Goal: Transaction & Acquisition: Purchase product/service

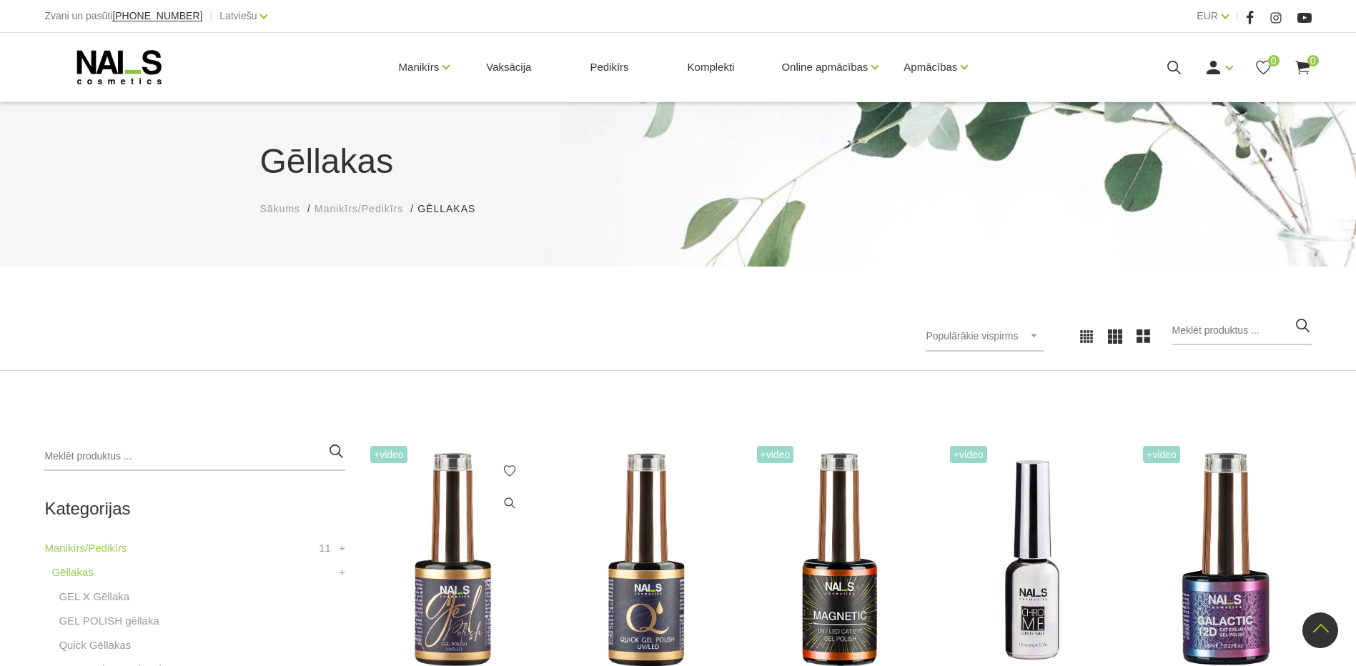
scroll to position [357, 0]
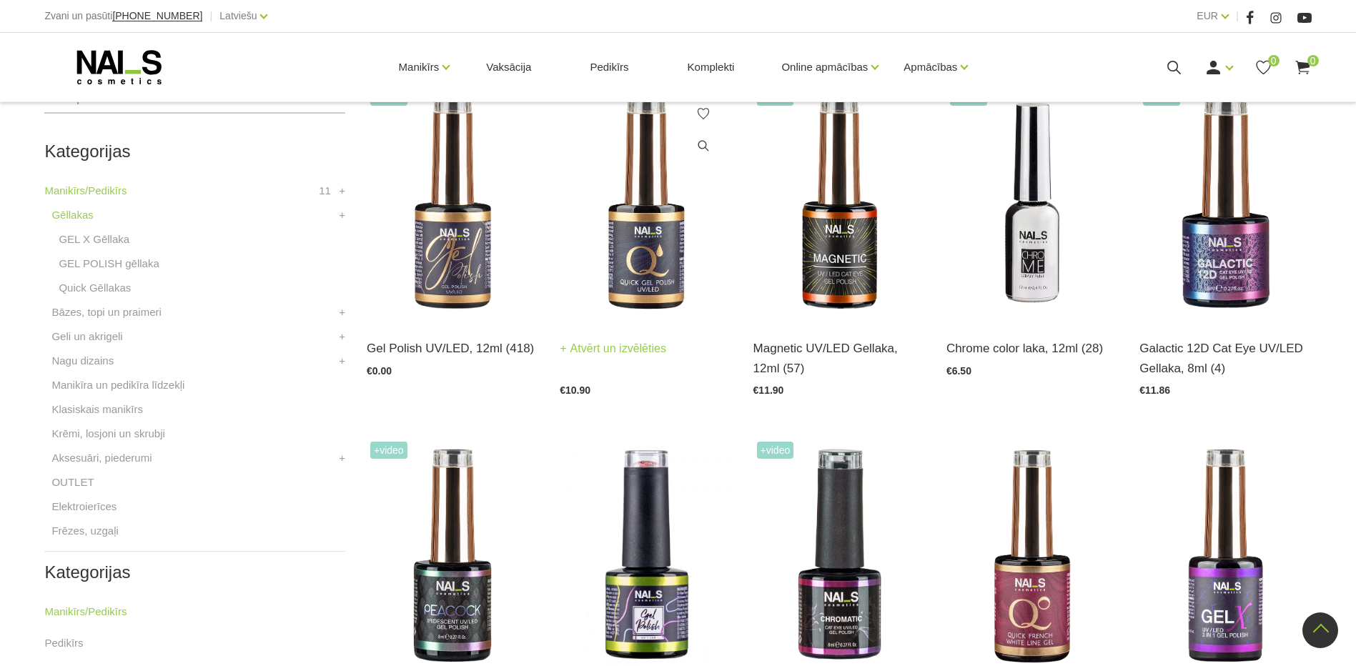
click at [611, 347] on link "Atvērt un izvēlēties" at bounding box center [613, 349] width 107 height 20
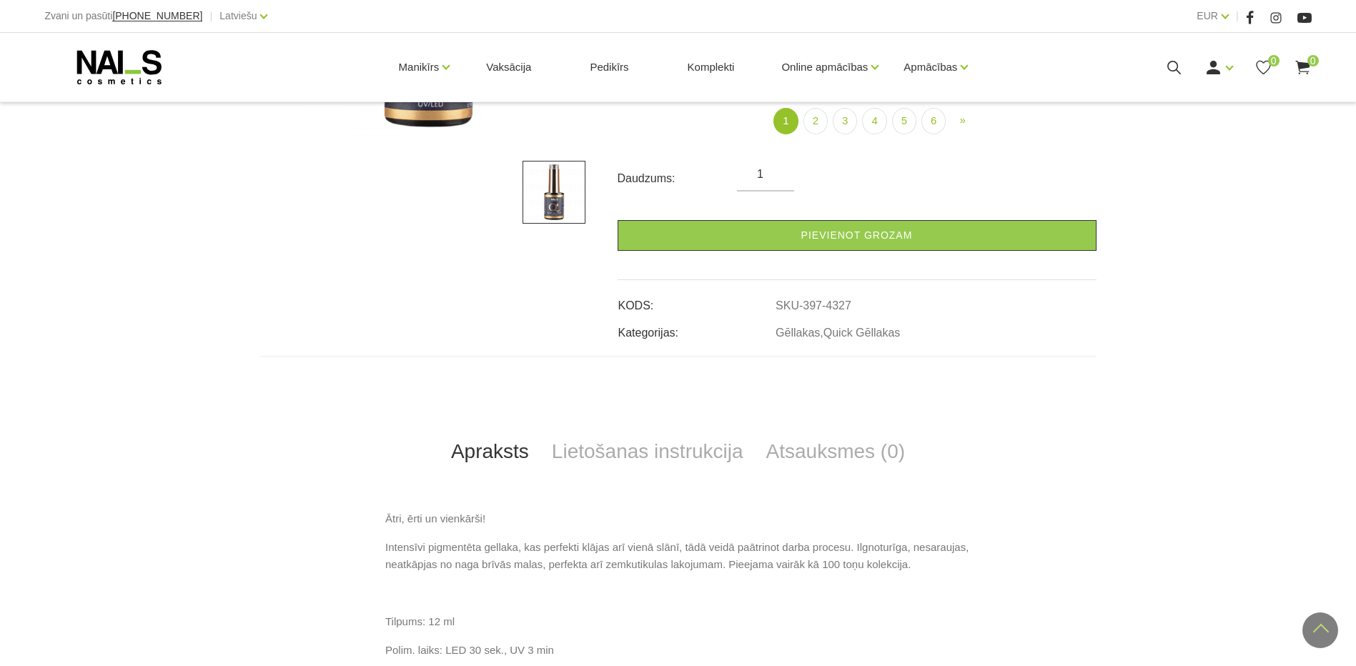
scroll to position [450, 0]
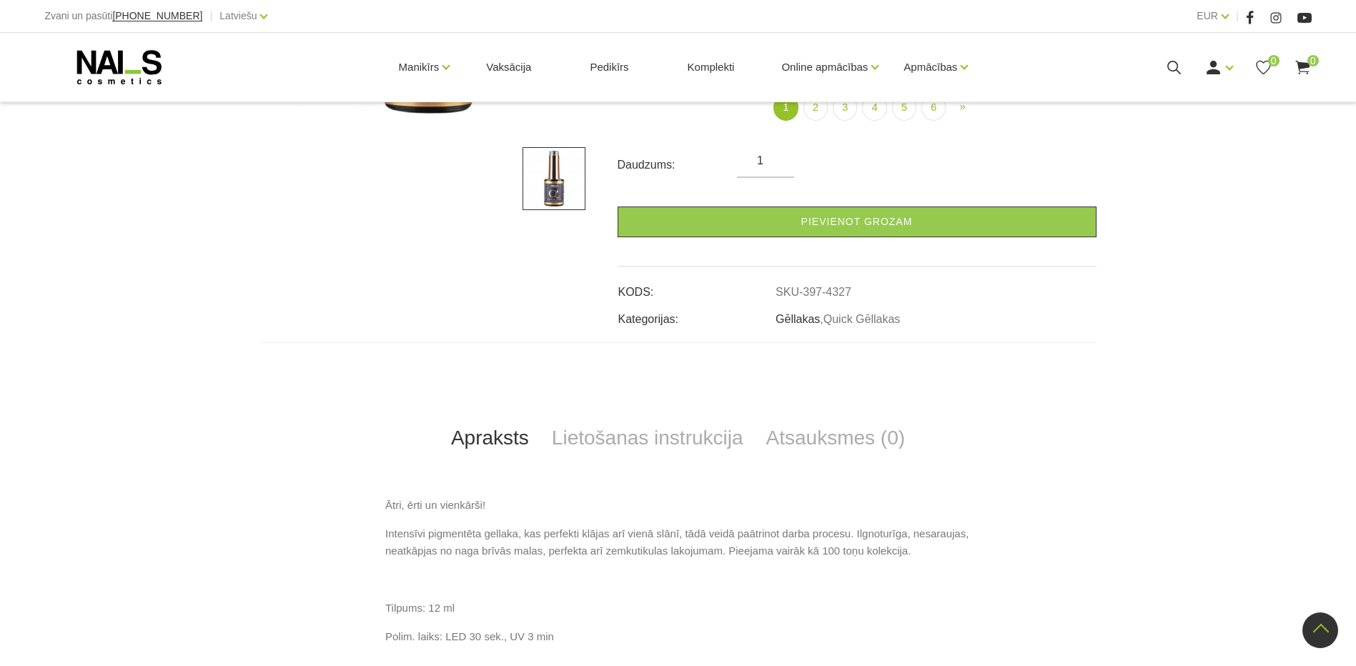
click at [812, 321] on link "Gēllakas" at bounding box center [798, 319] width 44 height 13
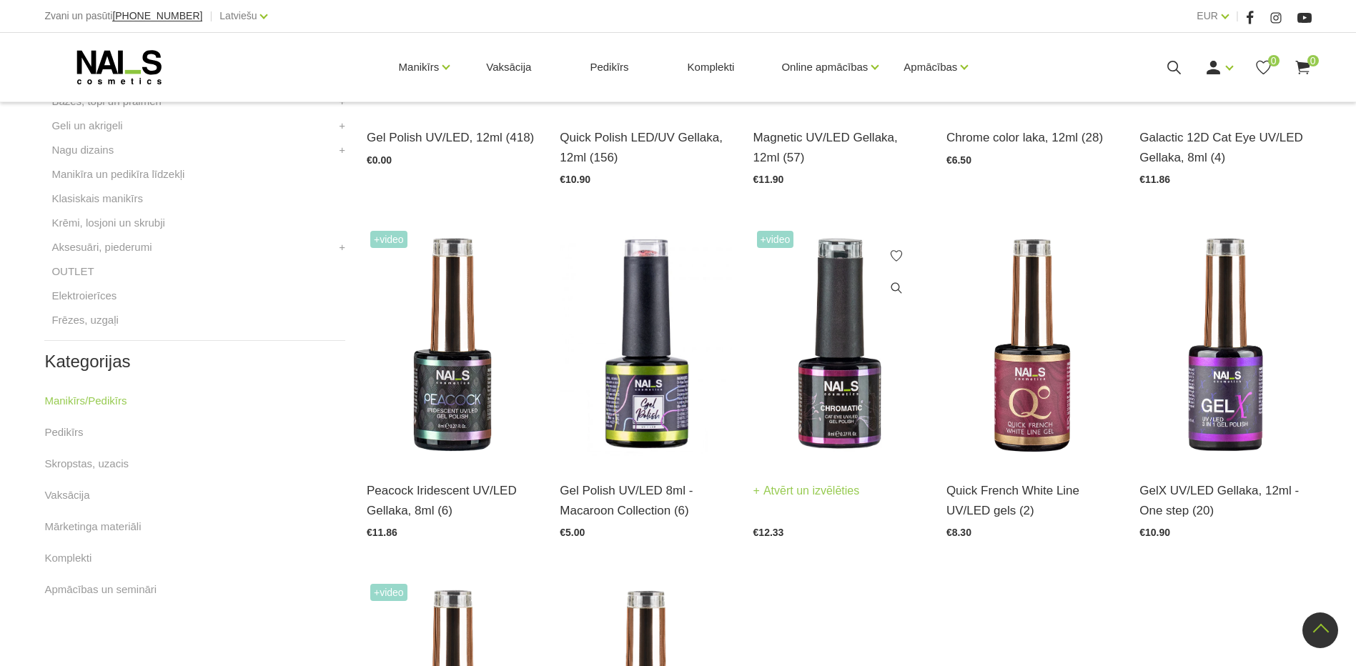
scroll to position [572, 0]
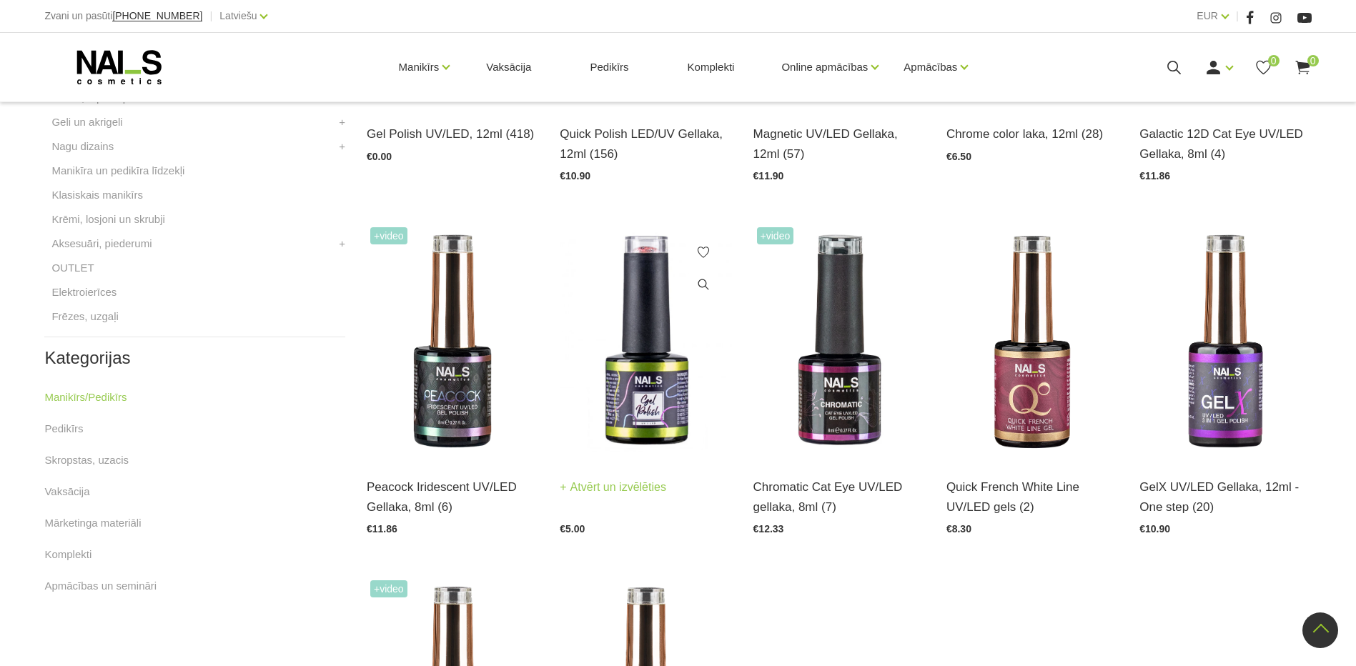
click at [598, 496] on link "Atvērt un izvēlēties" at bounding box center [613, 488] width 107 height 20
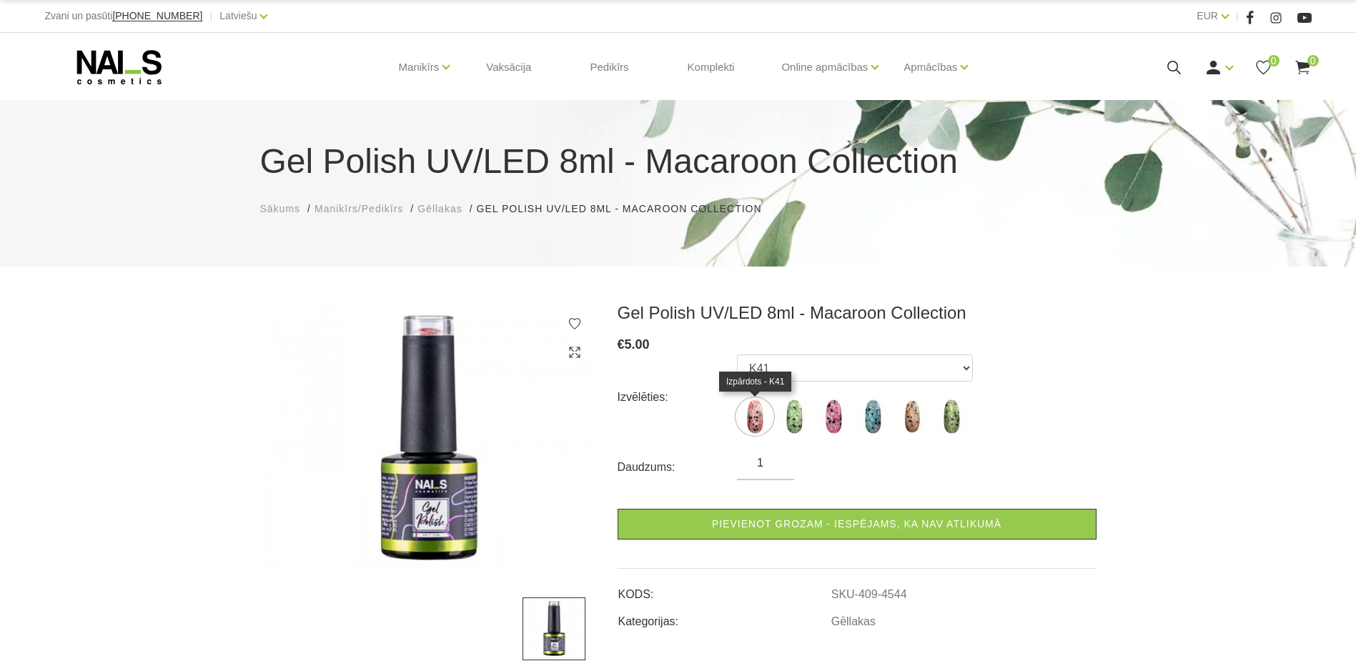
click at [760, 416] on img at bounding box center [755, 417] width 36 height 36
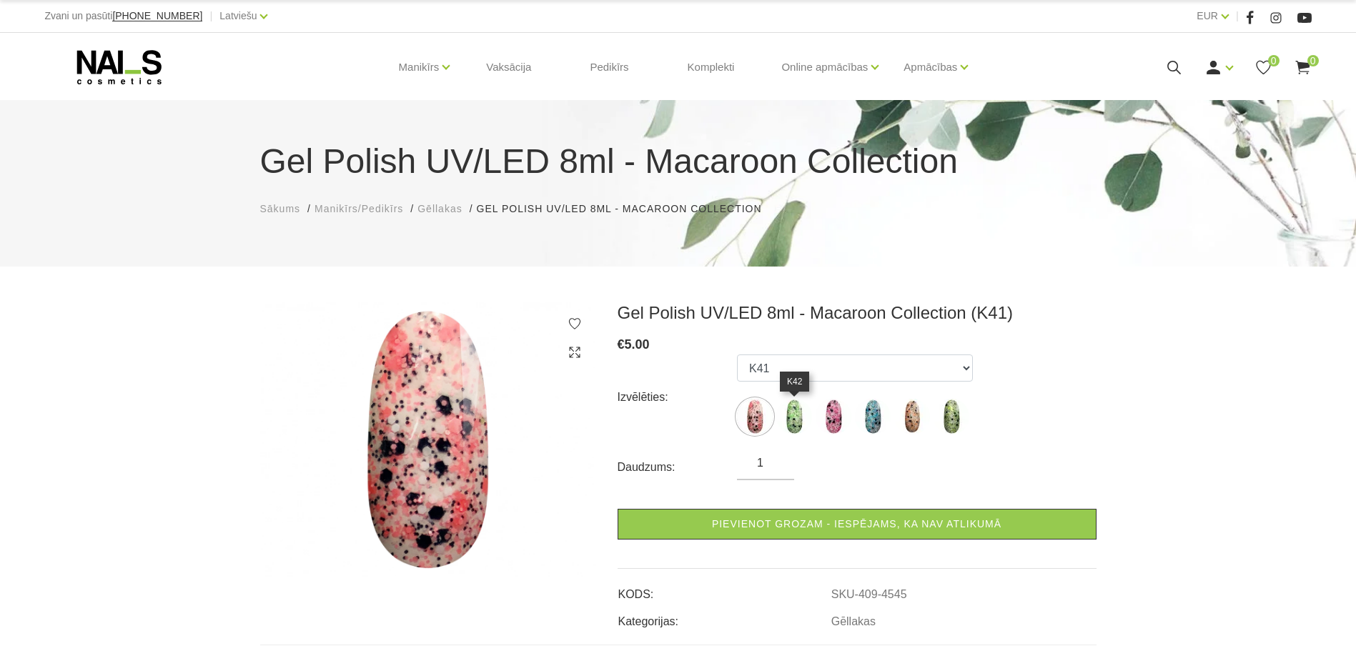
click at [791, 414] on img at bounding box center [794, 417] width 36 height 36
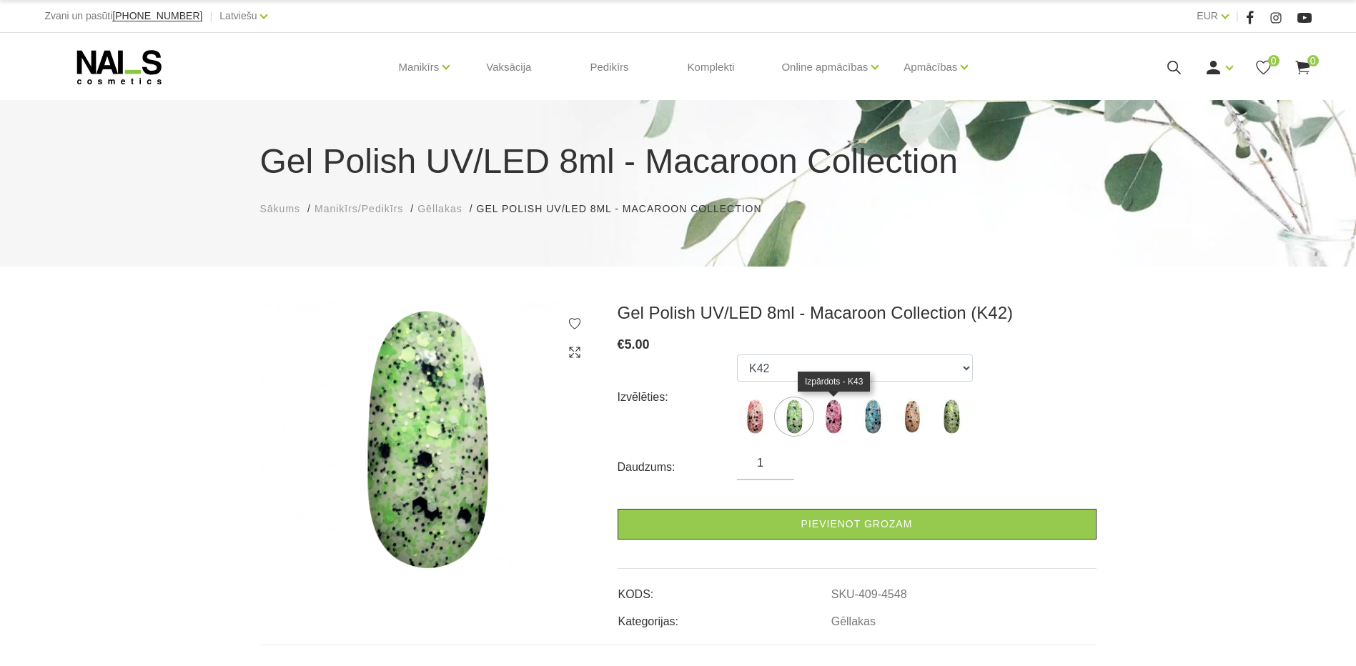
click at [831, 415] on img at bounding box center [834, 417] width 36 height 36
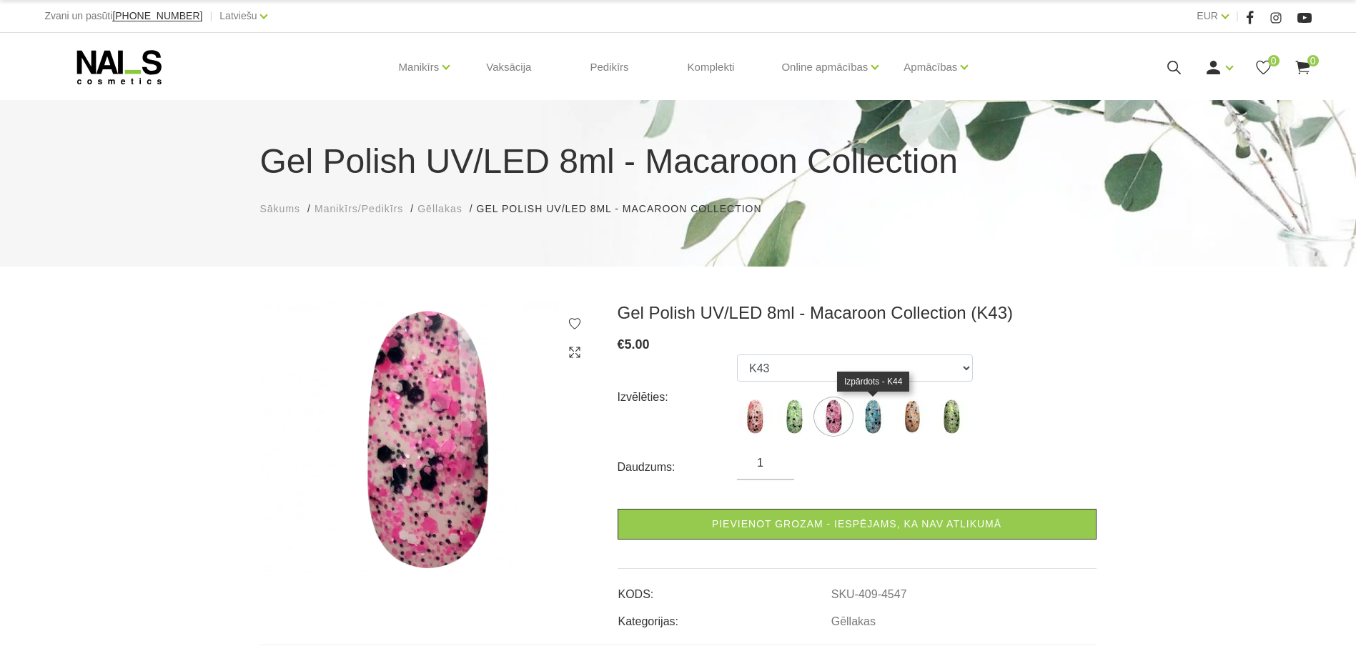
click at [885, 413] on img at bounding box center [873, 417] width 36 height 36
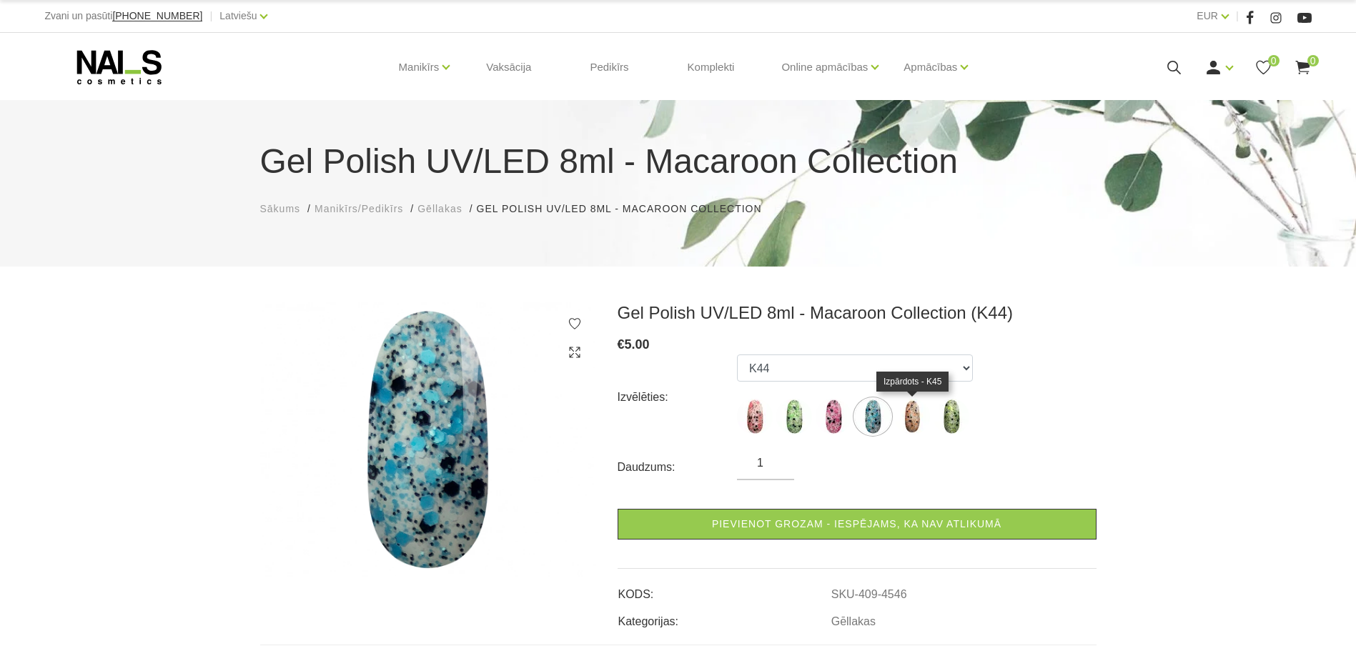
click at [912, 415] on img at bounding box center [912, 417] width 36 height 36
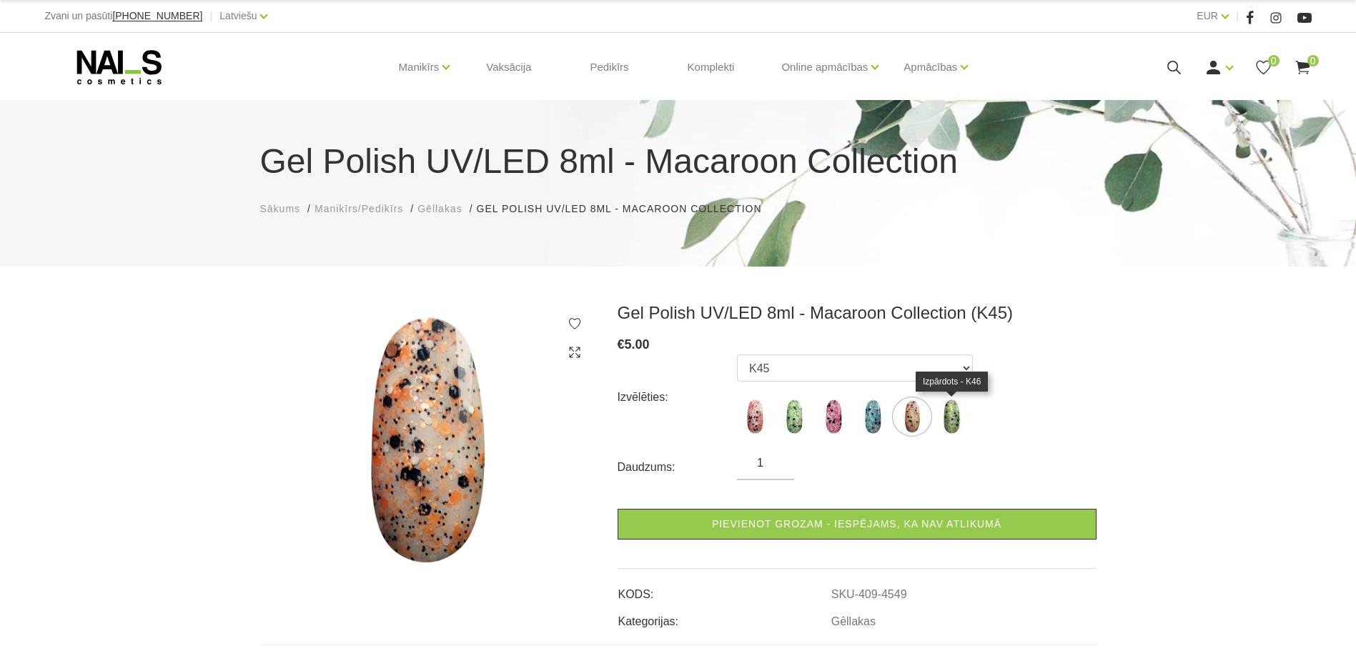
click at [952, 414] on img at bounding box center [952, 417] width 36 height 36
select select "4544"
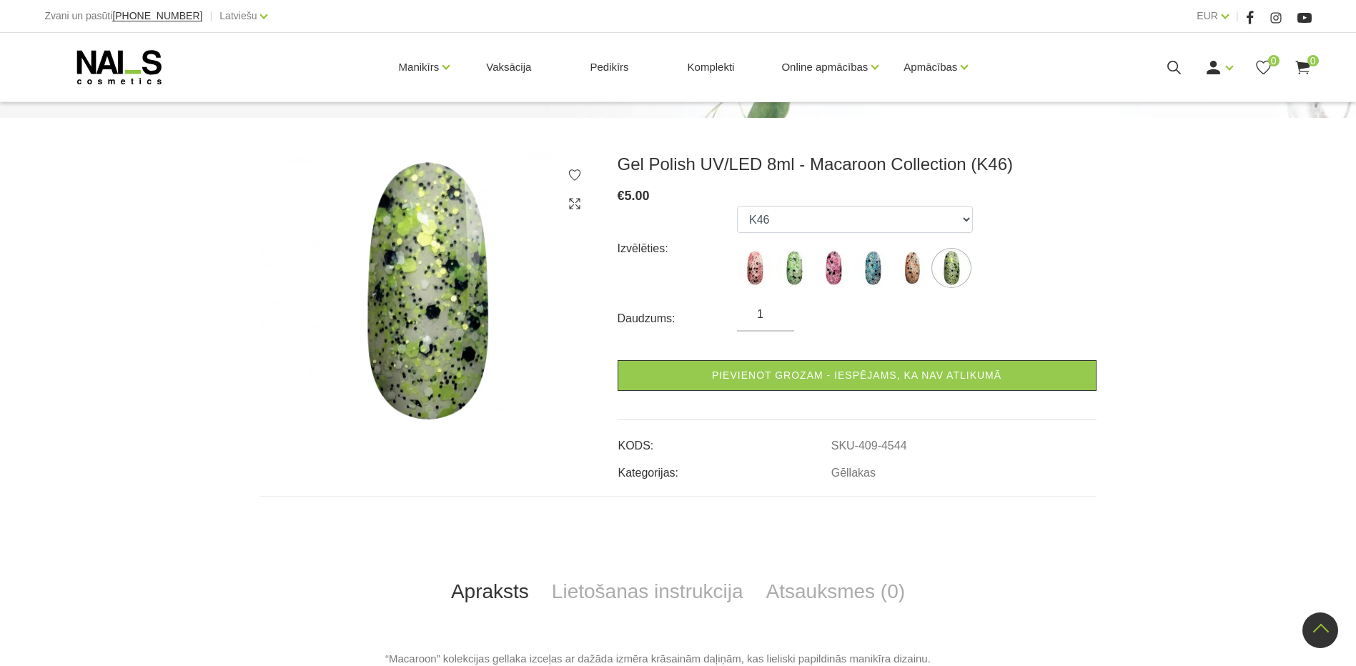
scroll to position [71, 0]
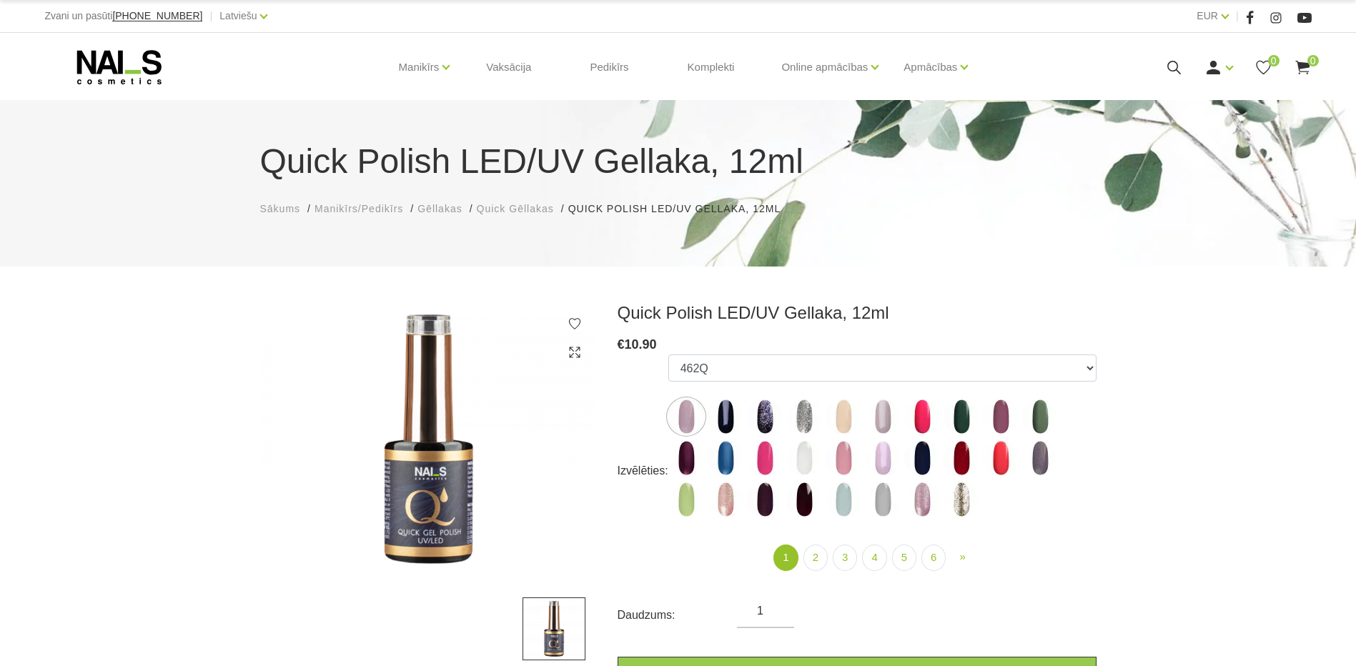
scroll to position [450, 0]
